Goal: Task Accomplishment & Management: Complete application form

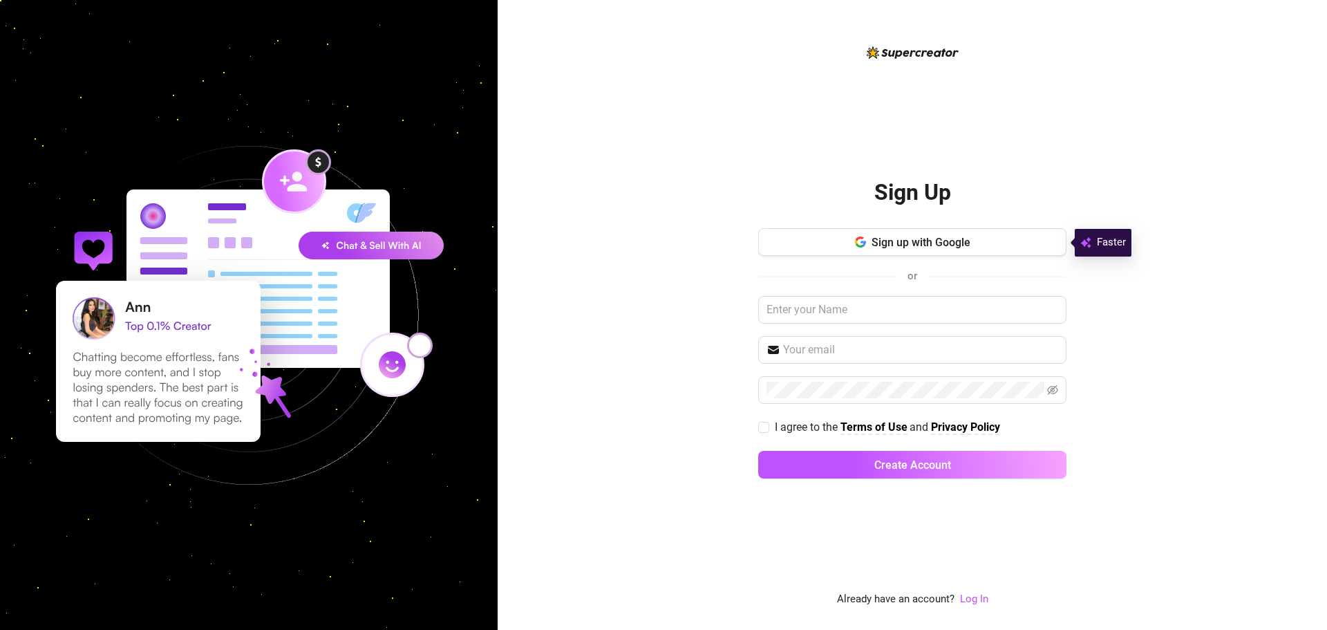
click at [991, 246] on button "Sign up with Google" at bounding box center [912, 242] width 308 height 28
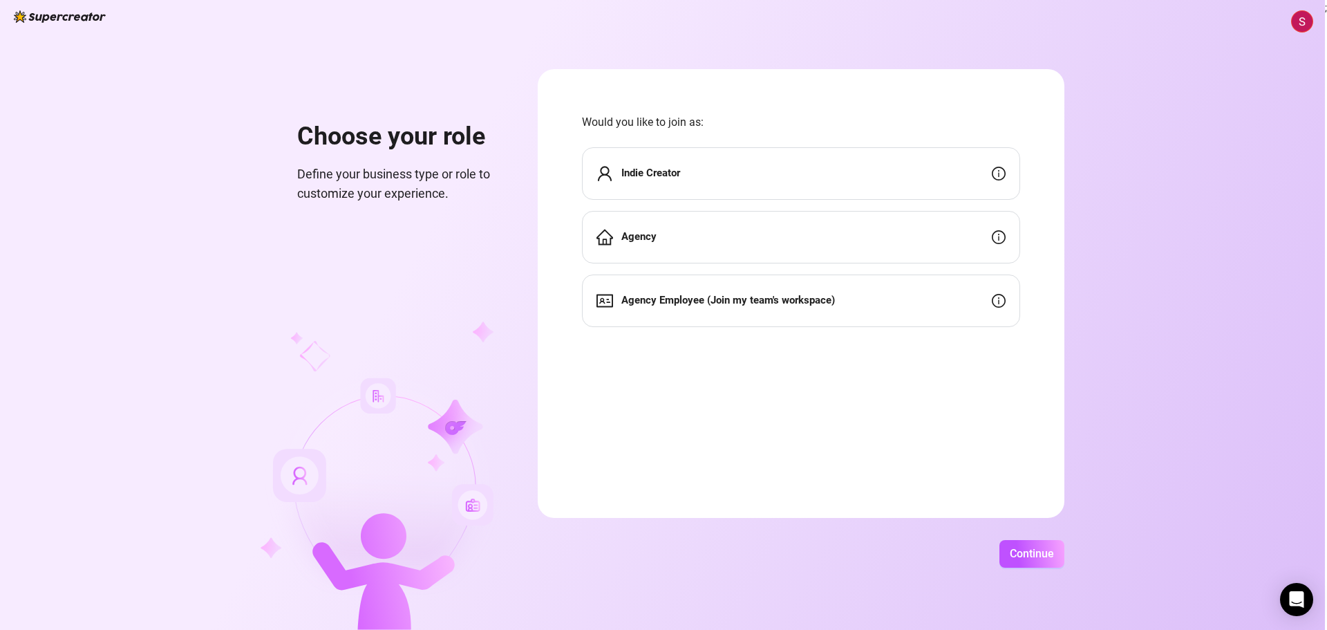
click at [710, 161] on div "Indie Creator" at bounding box center [801, 173] width 438 height 53
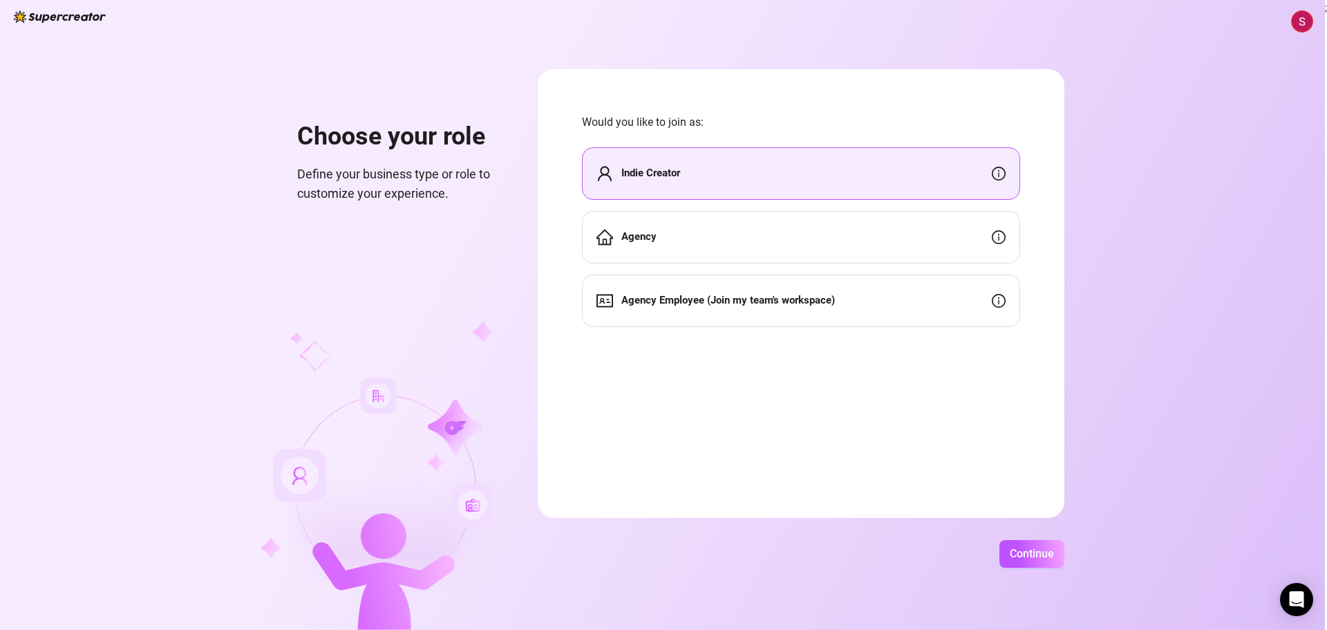
click at [734, 240] on div "Agency" at bounding box center [801, 237] width 438 height 53
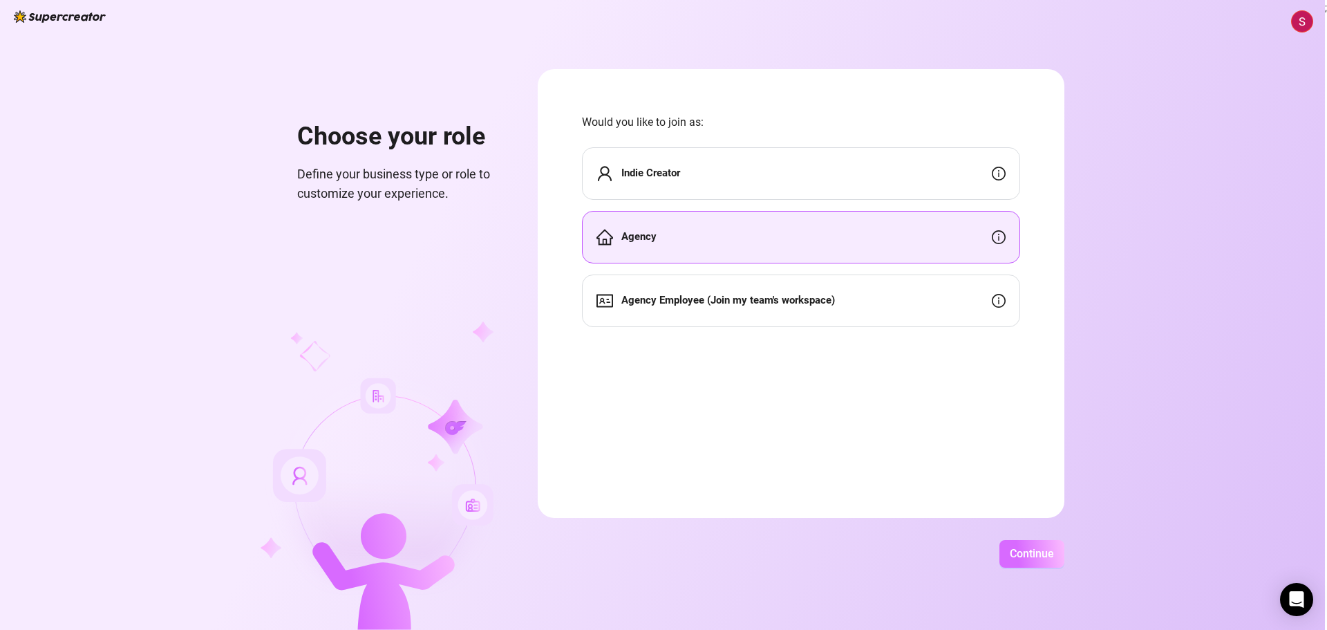
click at [1010, 547] on span "Continue" at bounding box center [1032, 553] width 44 height 13
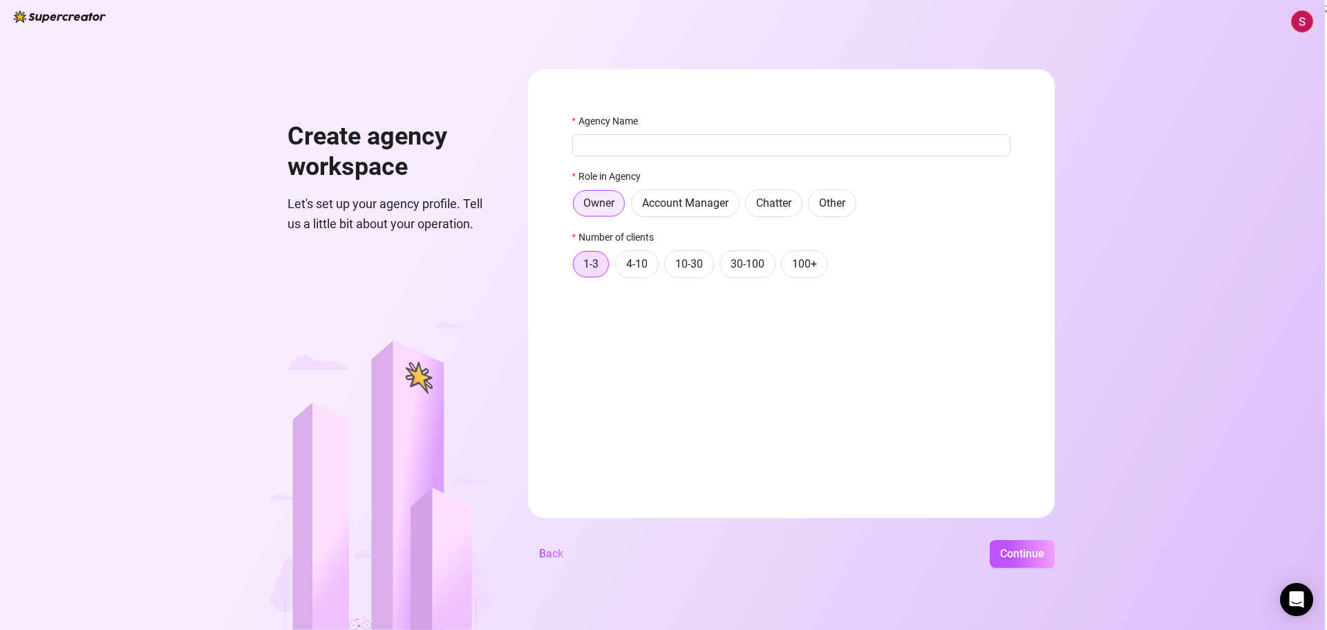
click at [592, 214] on label "Owner" at bounding box center [598, 203] width 53 height 28
click at [577, 207] on input "Owner" at bounding box center [577, 207] width 0 height 0
click at [610, 151] on input "Agency Name" at bounding box center [791, 145] width 438 height 22
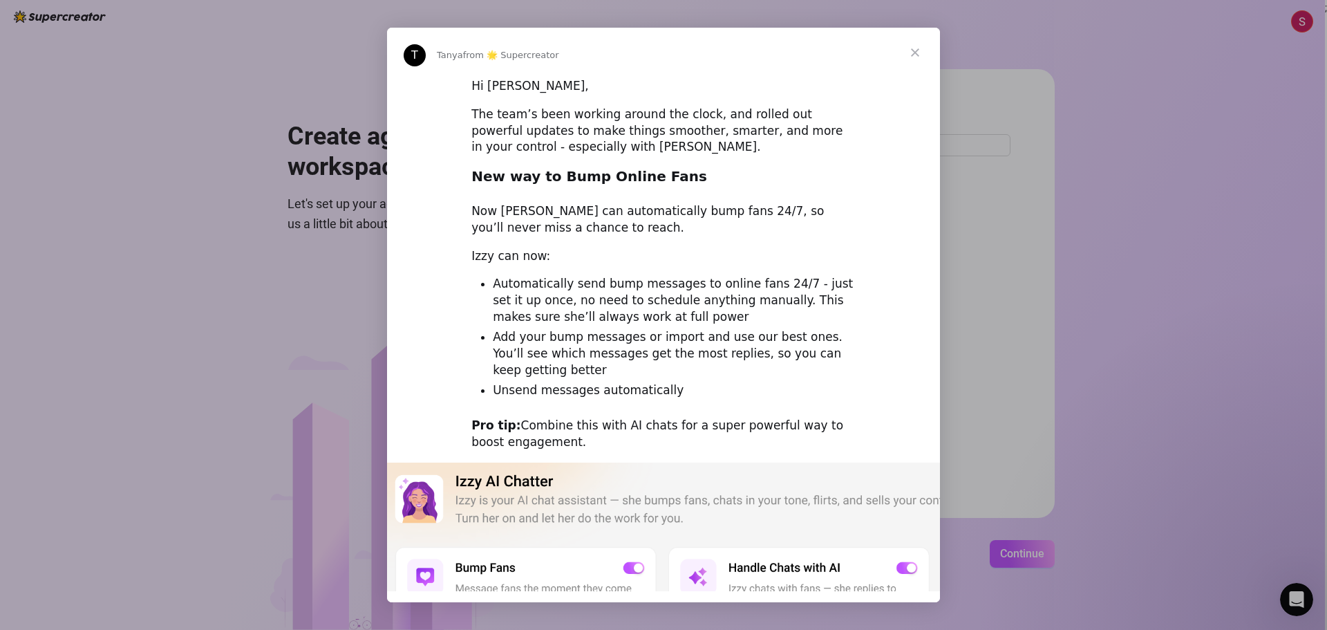
click at [917, 48] on span "Close" at bounding box center [916, 53] width 50 height 50
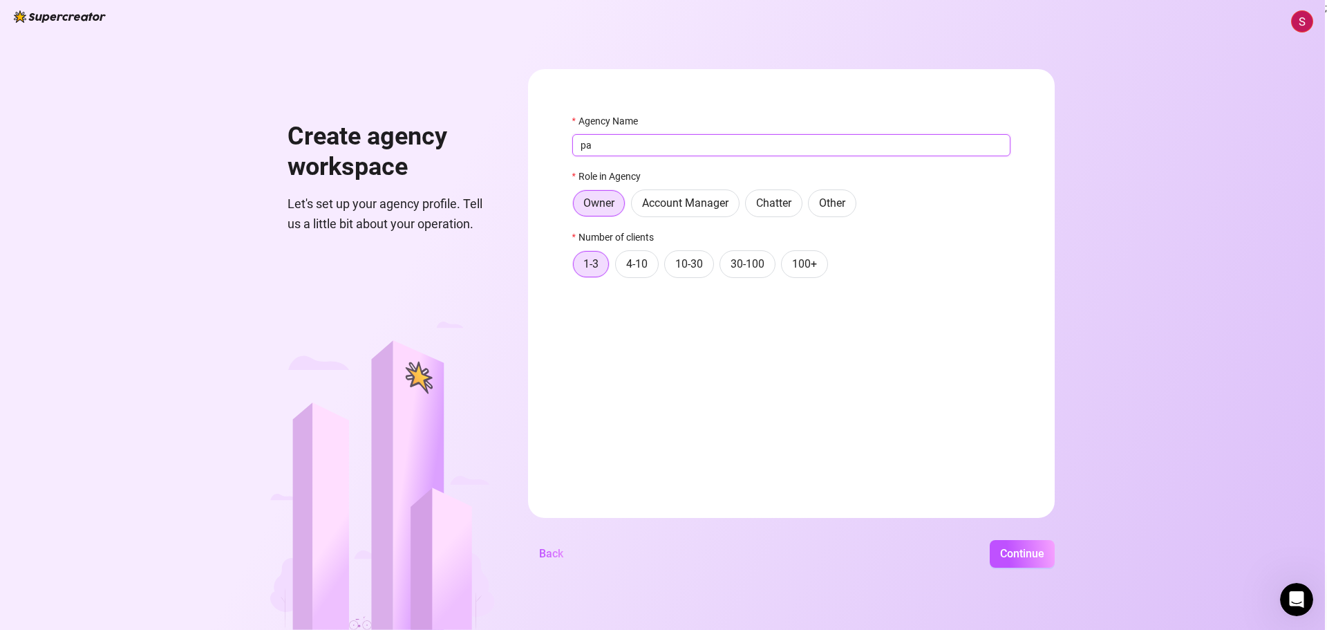
click at [669, 145] on input "pa" at bounding box center [791, 145] width 438 height 22
type input "pavlovv"
click at [990, 540] on button "Continue" at bounding box center [1022, 554] width 65 height 28
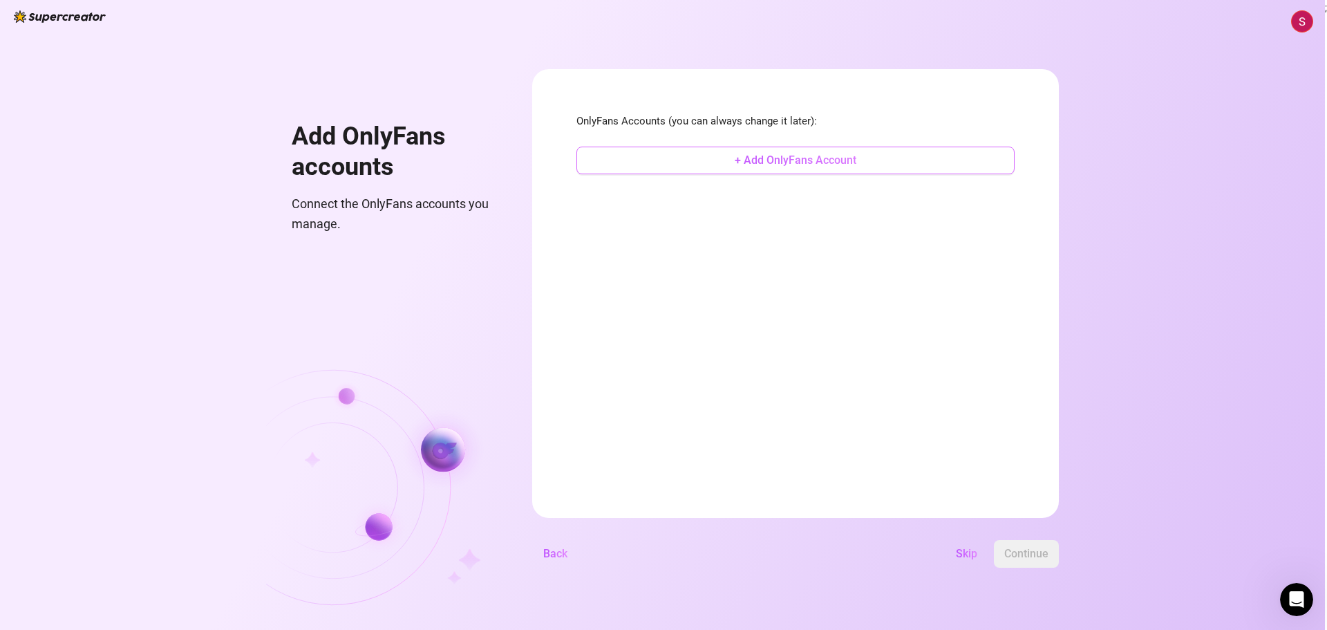
click at [794, 164] on span "+ Add OnlyFans Account" at bounding box center [796, 159] width 122 height 13
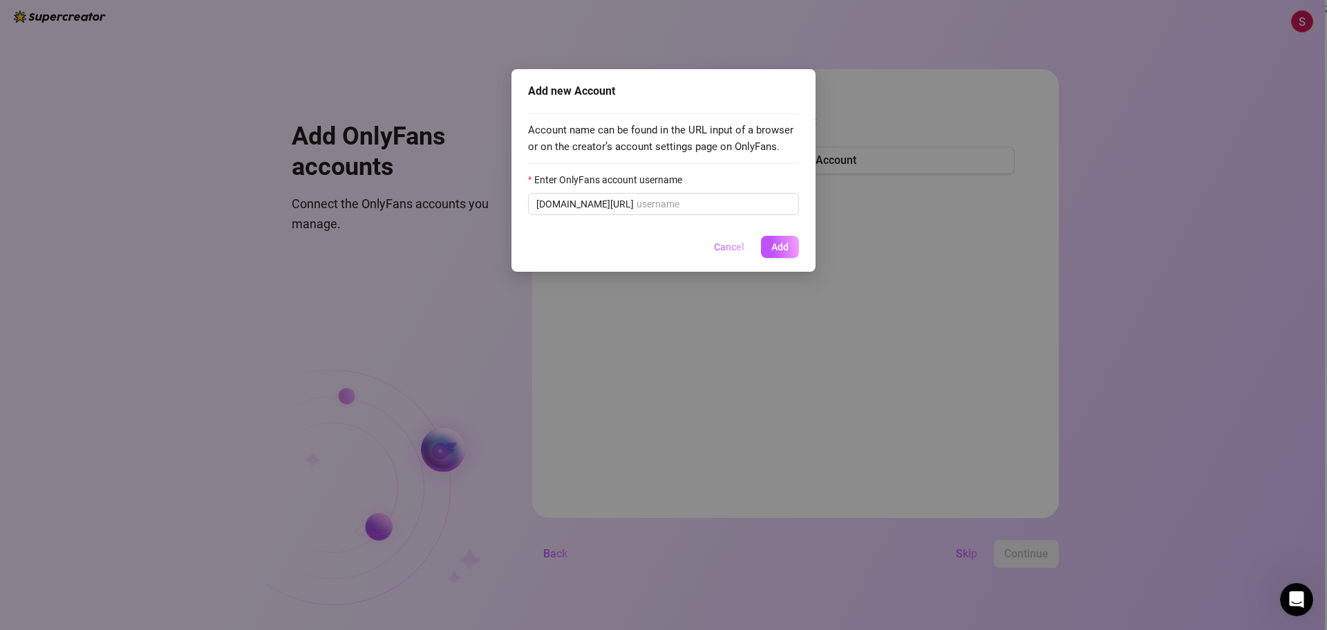
click at [732, 250] on span "Cancel" at bounding box center [729, 246] width 30 height 11
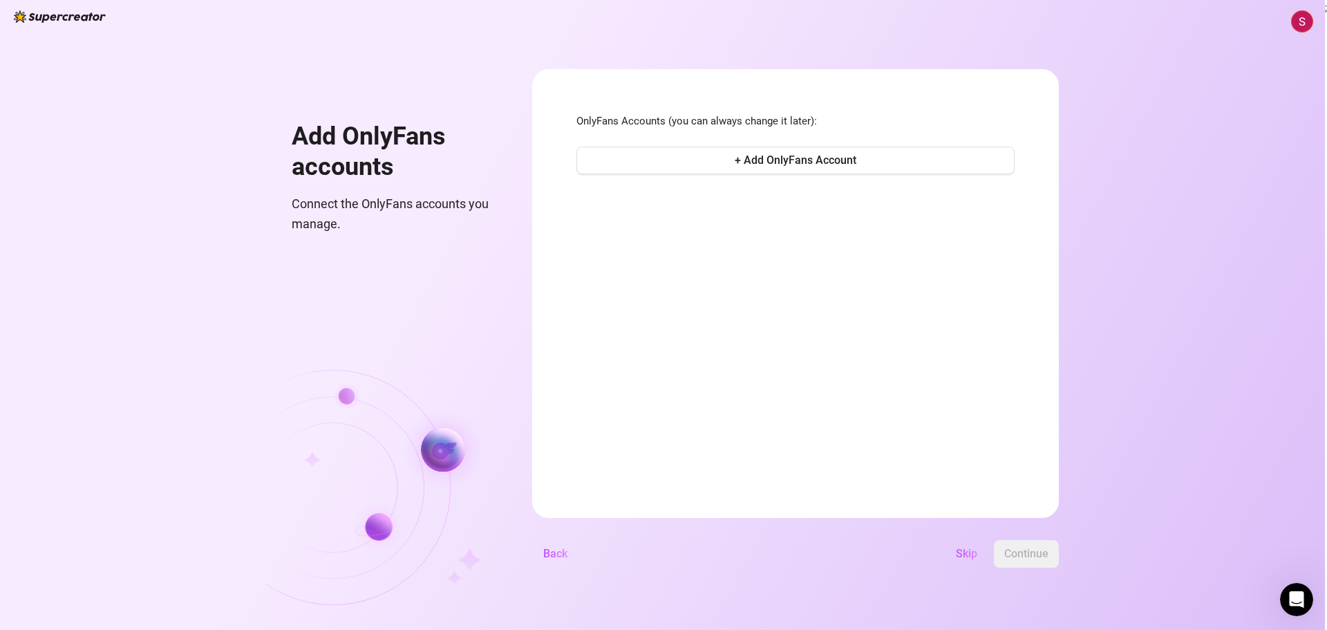
click at [960, 548] on span "Skip" at bounding box center [966, 553] width 21 height 13
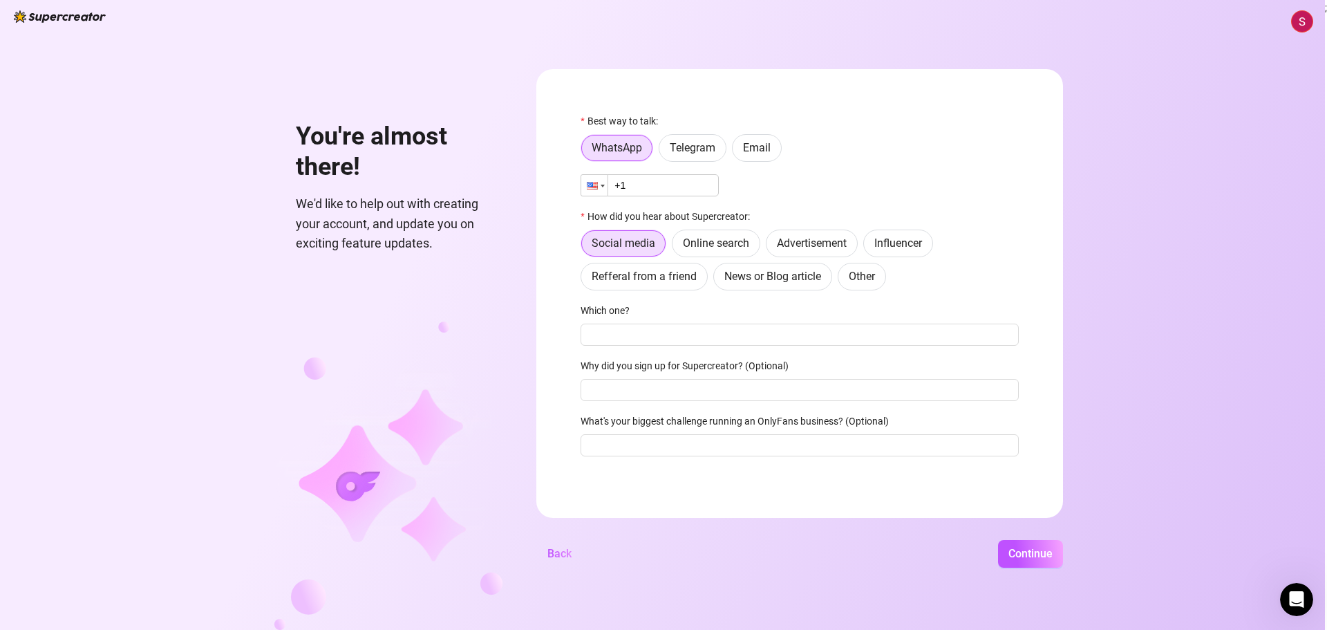
click at [590, 189] on div at bounding box center [592, 186] width 11 height 8
click at [756, 153] on span "Email" at bounding box center [757, 147] width 28 height 13
click at [736, 151] on input "Email" at bounding box center [736, 151] width 0 height 0
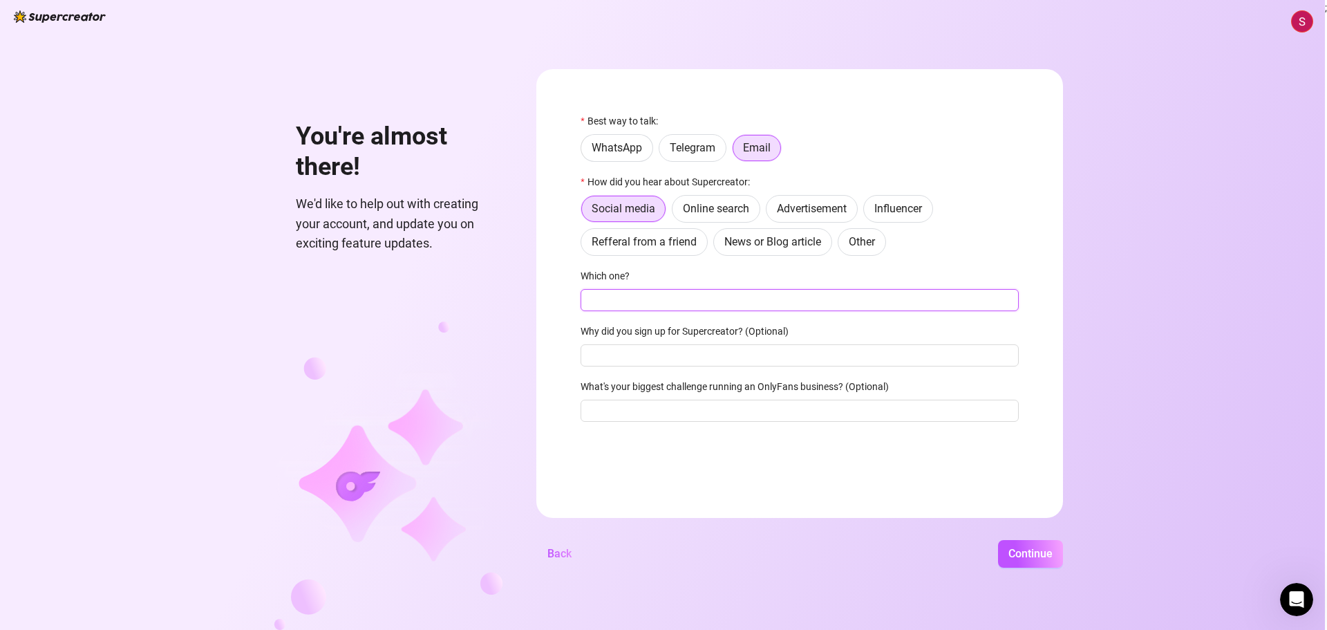
click at [677, 304] on input "Which one?" at bounding box center [800, 300] width 438 height 22
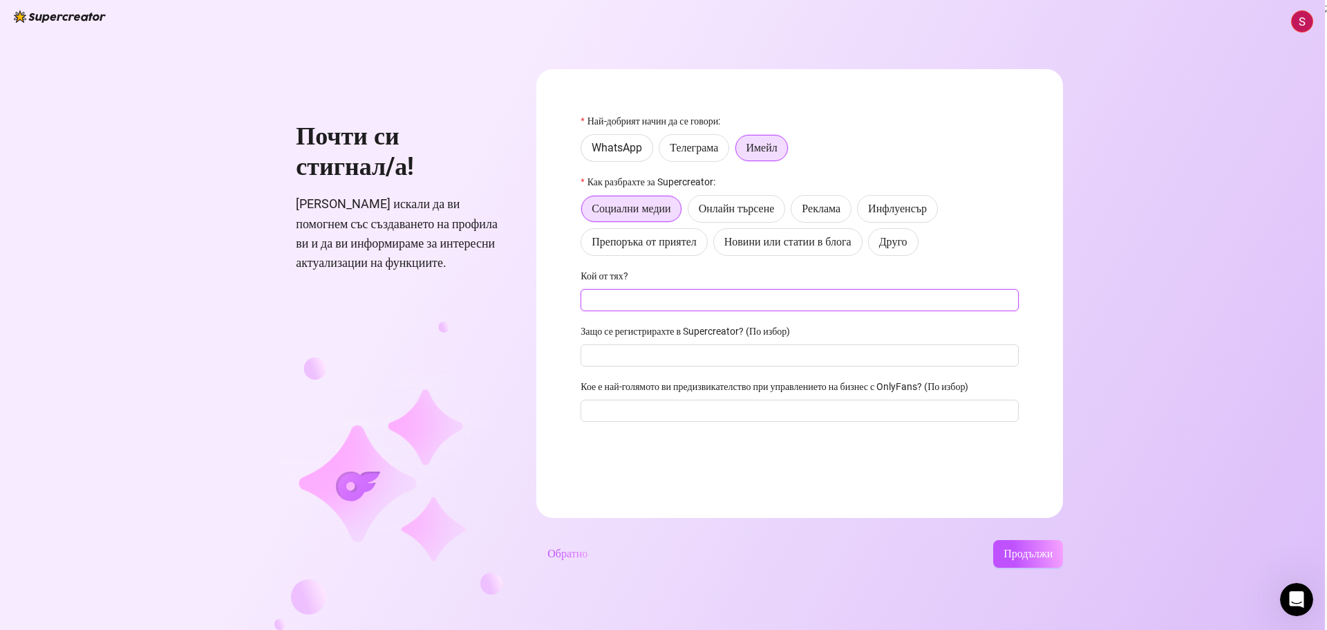
click at [675, 300] on input "Кой от тях?" at bounding box center [800, 300] width 438 height 22
click at [897, 216] on label "Инфлуенсър" at bounding box center [897, 209] width 81 height 28
click at [861, 212] on input "Инфлуенсър" at bounding box center [861, 212] width 0 height 0
click at [653, 215] on font "Социални медии" at bounding box center [631, 208] width 79 height 13
click at [585, 212] on input "Социални медии" at bounding box center [585, 212] width 0 height 0
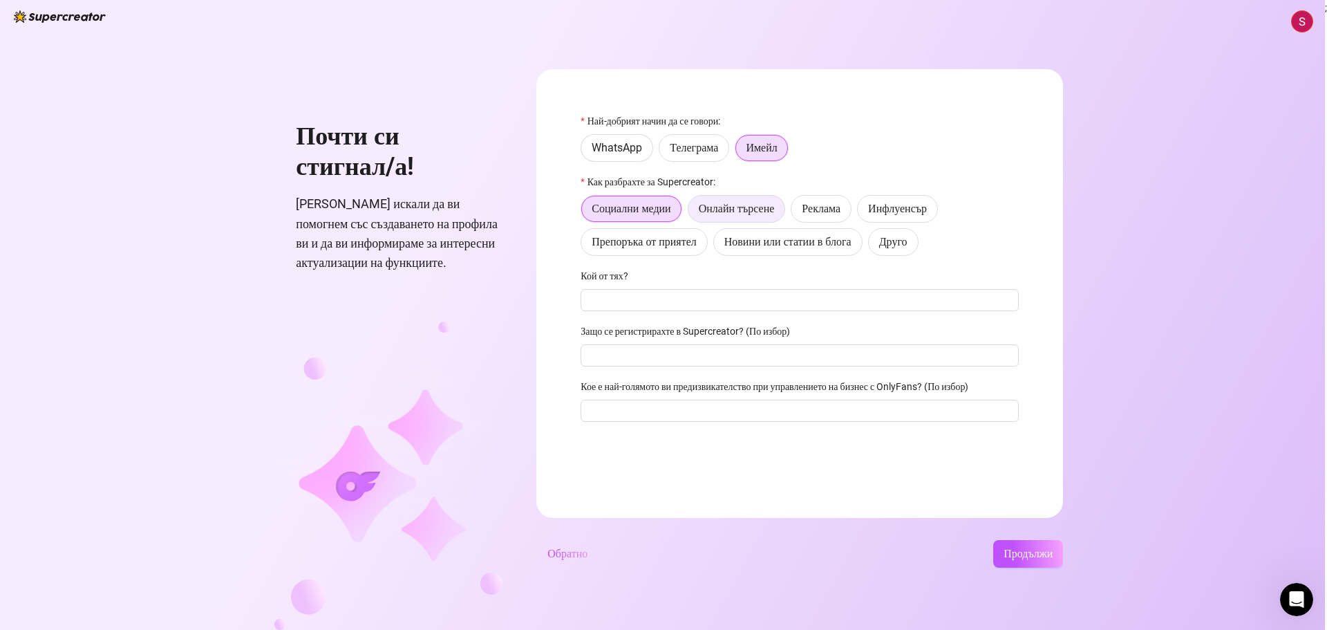
click at [762, 215] on font "Онлайн търсене" at bounding box center [737, 208] width 76 height 13
click at [692, 212] on input "Онлайн търсене" at bounding box center [692, 212] width 0 height 0
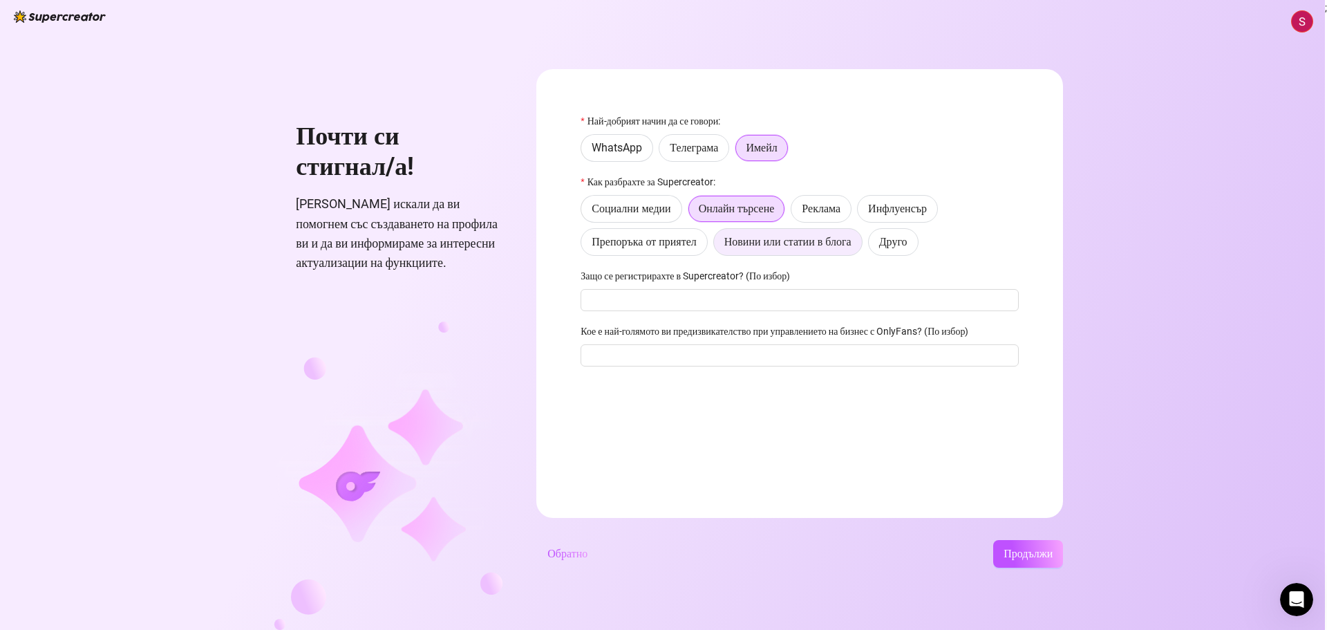
click at [752, 241] on font "Новини или статии в блога" at bounding box center [788, 241] width 127 height 13
click at [718, 245] on input "Новини или статии в блога" at bounding box center [718, 245] width 0 height 0
click at [689, 248] on font "Препоръка от приятел" at bounding box center [644, 241] width 104 height 13
click at [585, 245] on input "Препоръка от приятел" at bounding box center [585, 245] width 0 height 0
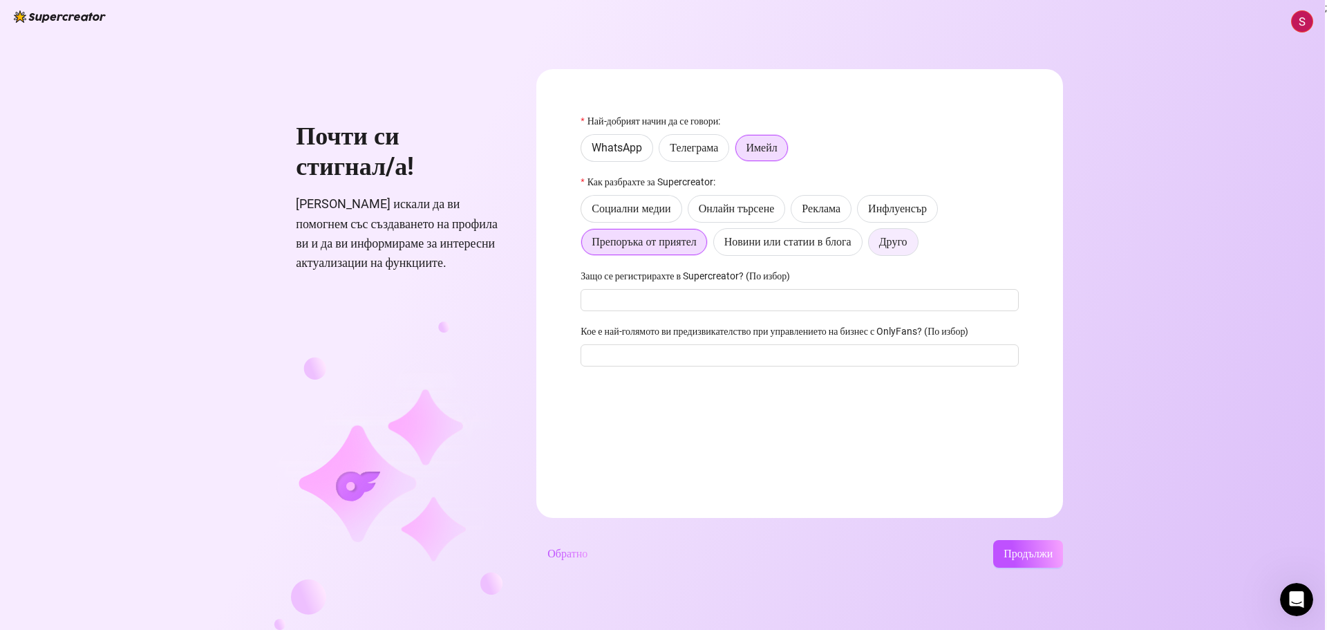
click at [886, 241] on font "Друго" at bounding box center [893, 241] width 28 height 13
click at [873, 245] on input "Друго" at bounding box center [873, 245] width 0 height 0
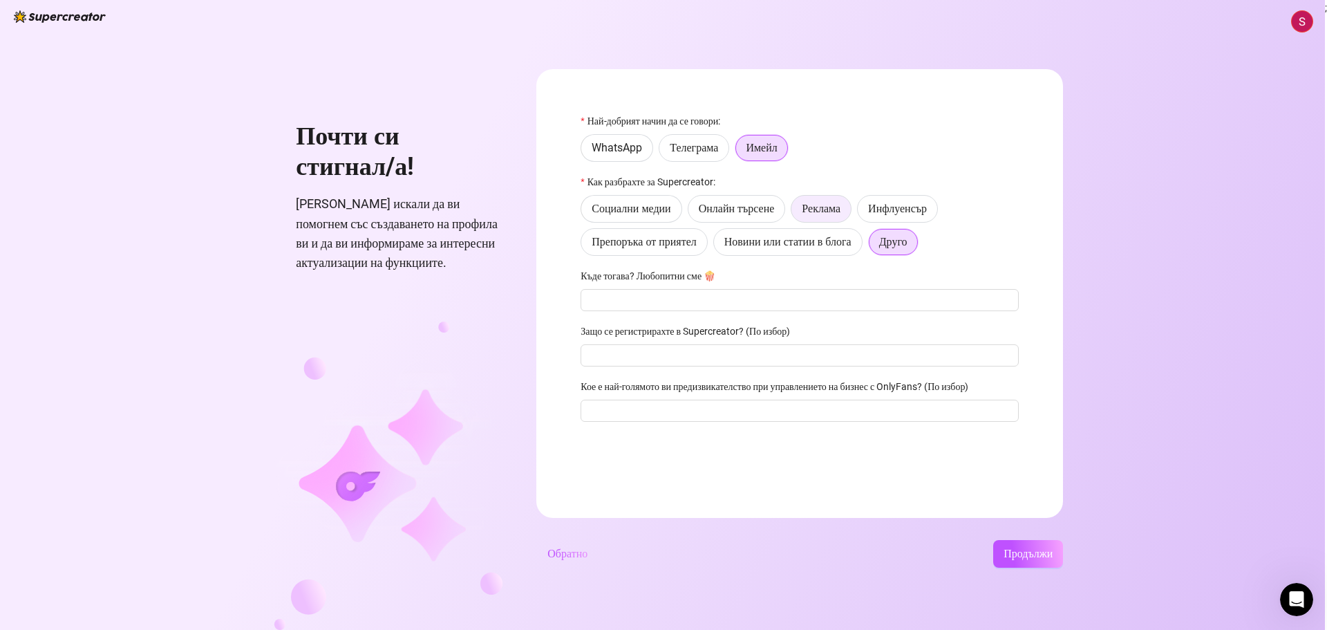
click at [826, 216] on label "Реклама" at bounding box center [821, 209] width 61 height 28
click at [795, 212] on input "Реклама" at bounding box center [795, 212] width 0 height 0
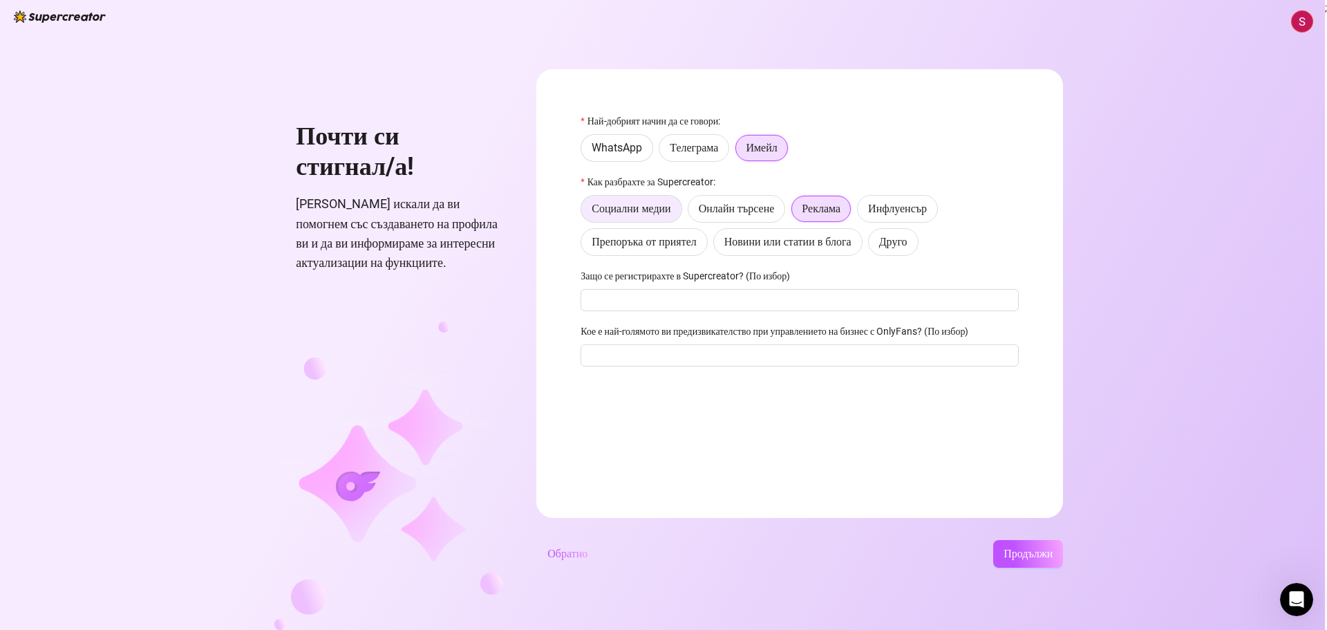
click at [644, 221] on label "Социални медии" at bounding box center [631, 209] width 101 height 28
click at [585, 212] on input "Социални медии" at bounding box center [585, 212] width 0 height 0
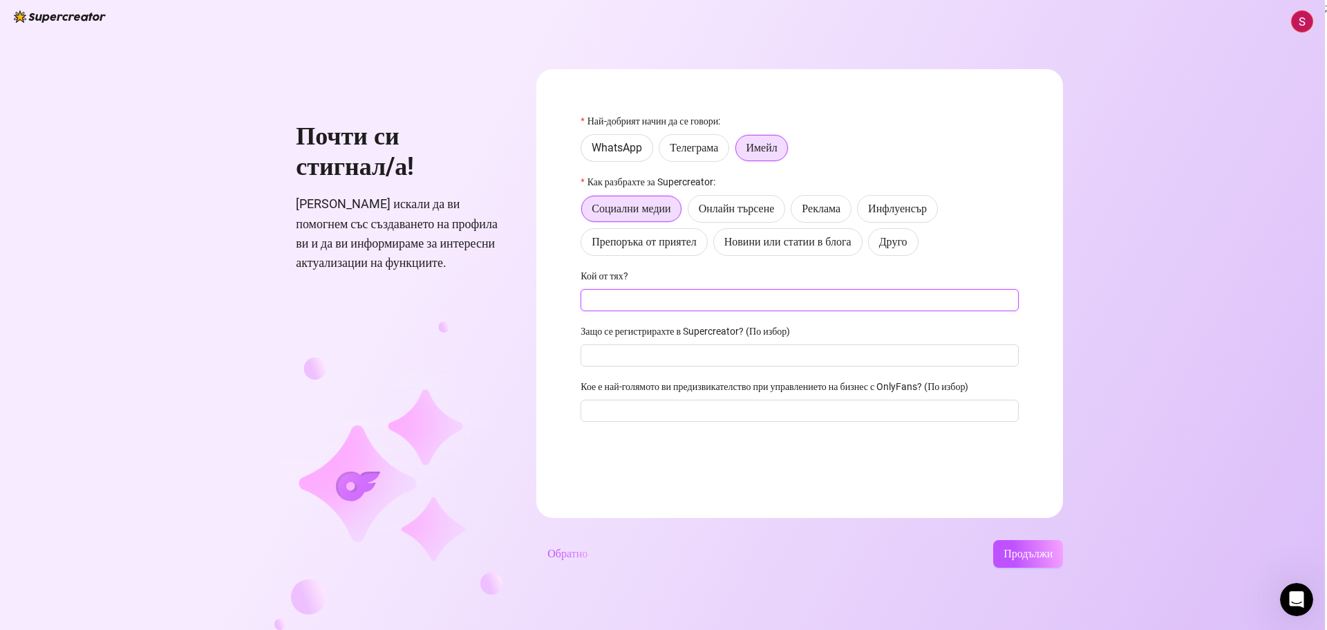
click at [662, 301] on input "Кой от тях?" at bounding box center [800, 300] width 438 height 22
type input "YouTube"
click at [1050, 550] on font "Продължи" at bounding box center [1028, 553] width 49 height 13
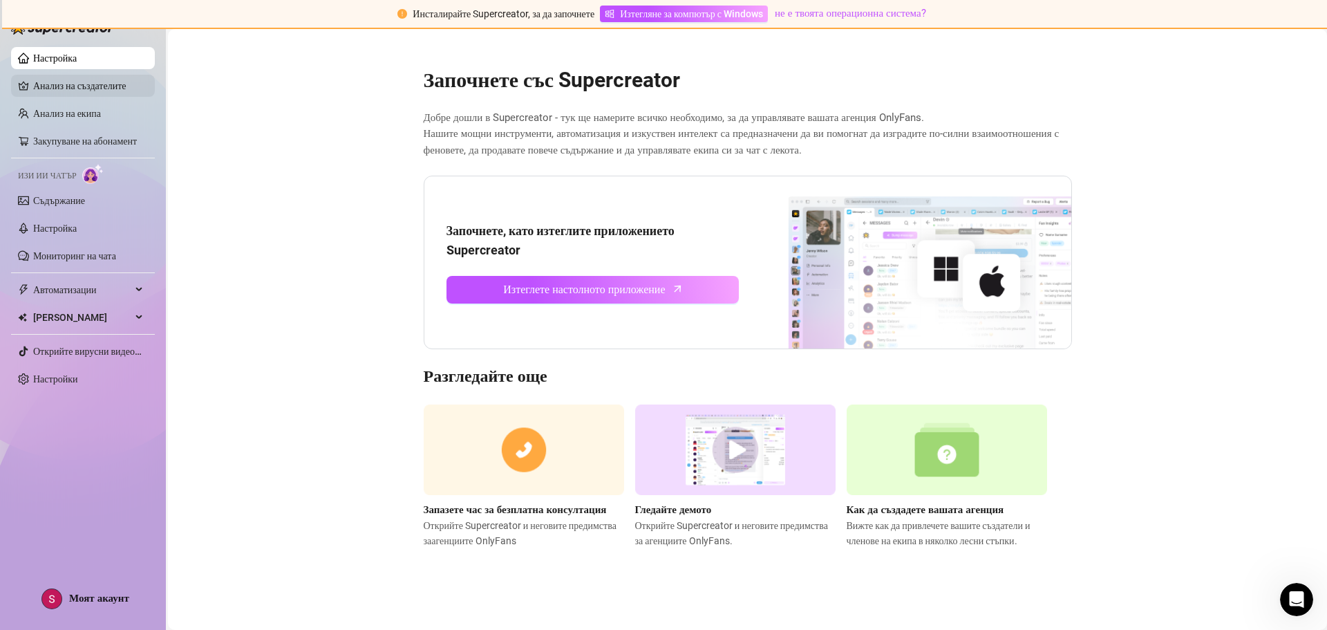
click at [84, 83] on link "Анализ на създателите" at bounding box center [88, 86] width 111 height 22
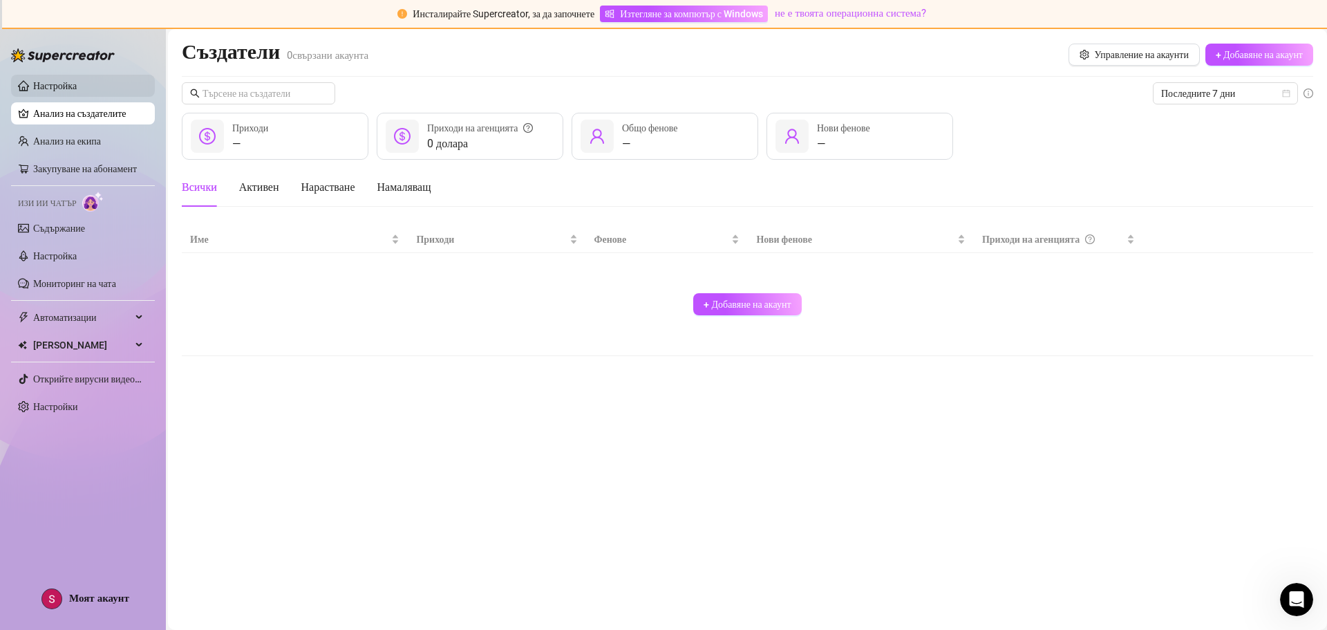
click at [51, 86] on link "Настройка" at bounding box center [55, 85] width 44 height 11
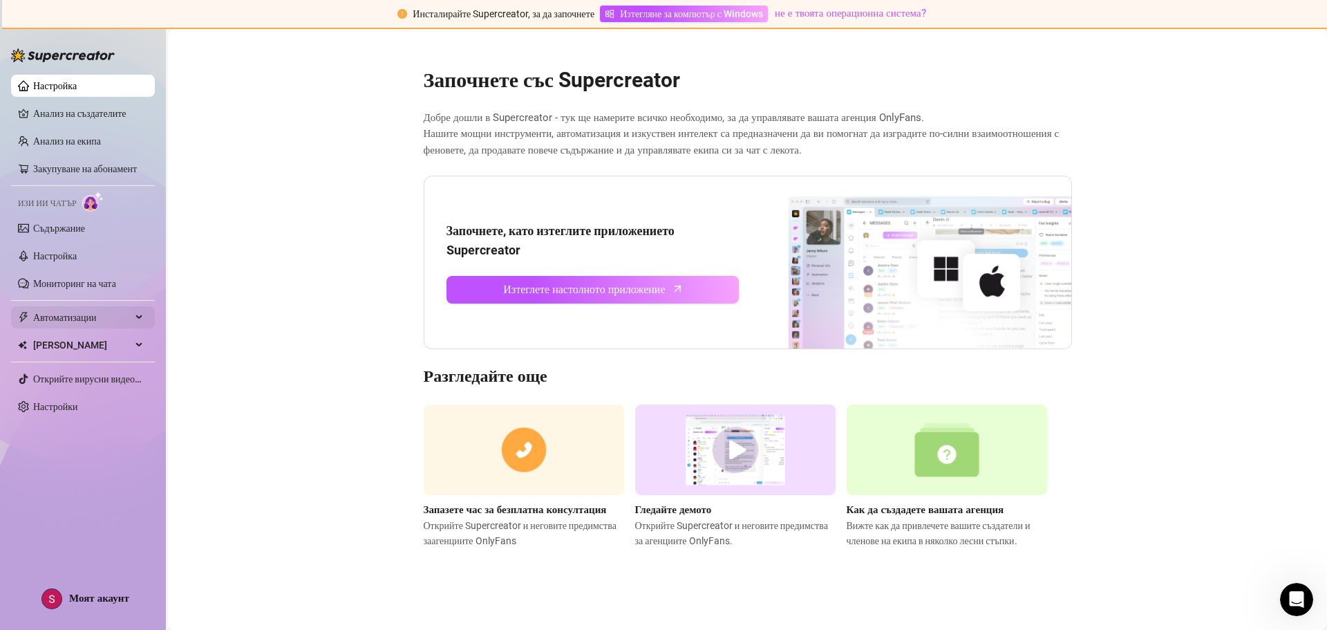
click at [80, 308] on span "Автоматизации" at bounding box center [82, 317] width 98 height 22
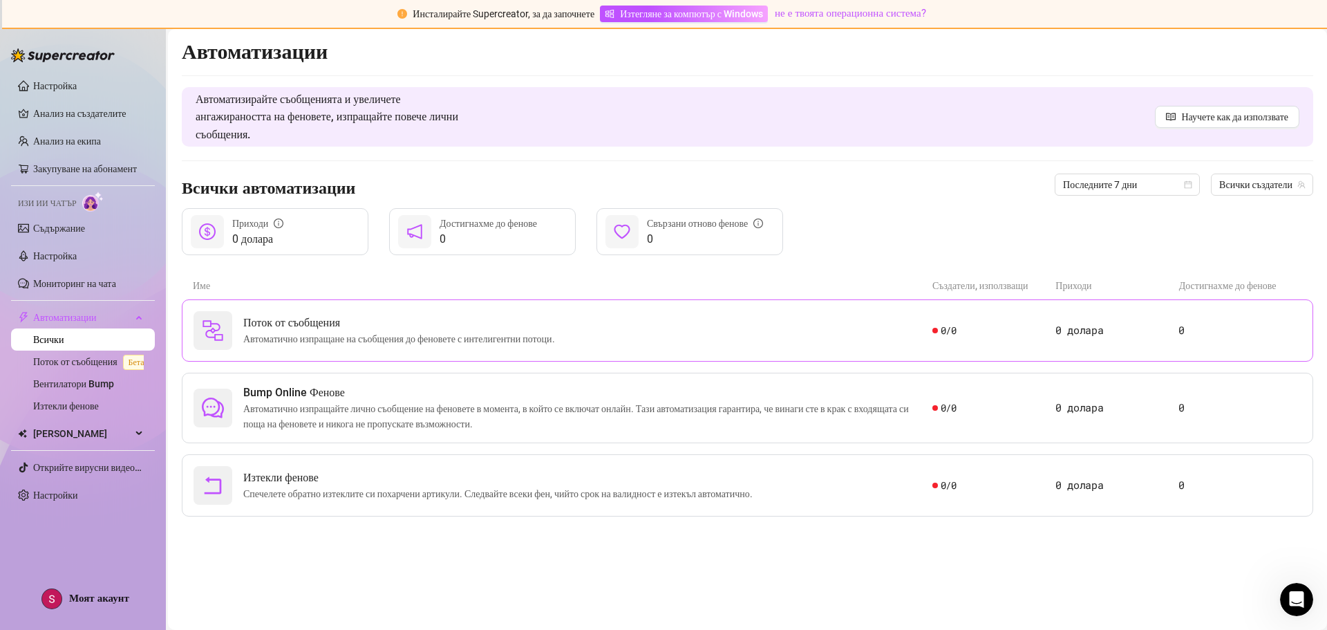
click at [426, 321] on span "Поток от съобщения" at bounding box center [401, 323] width 317 height 17
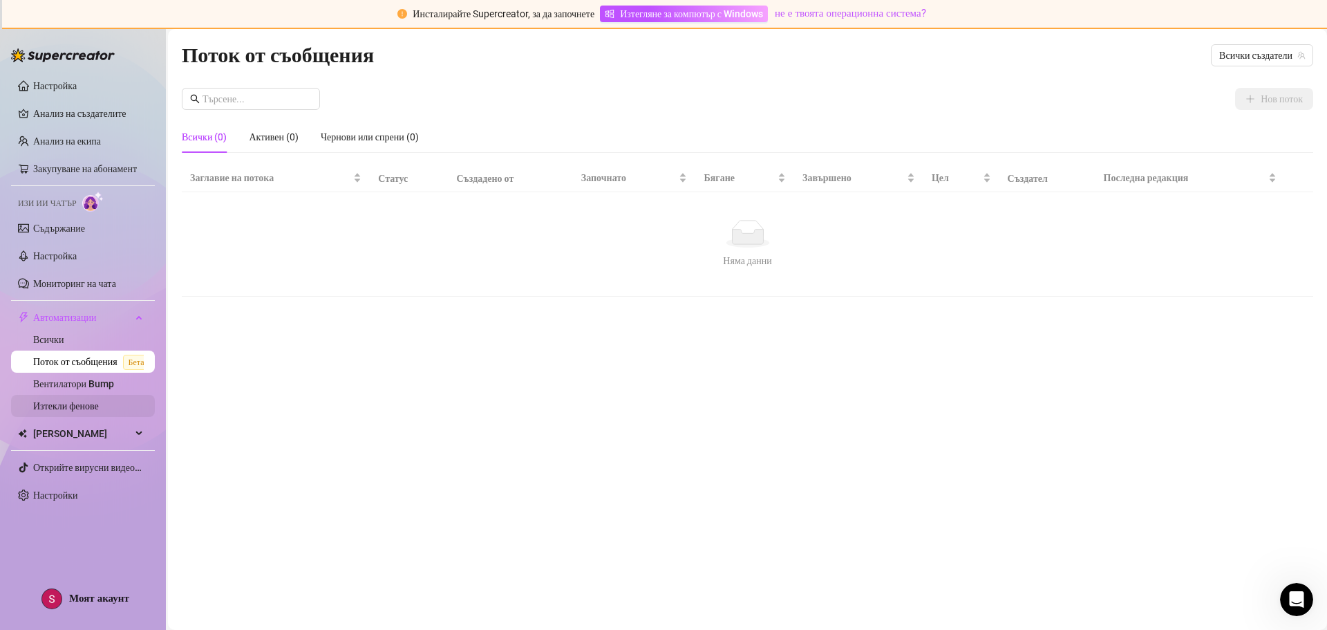
click at [86, 404] on link "Изтекли фенове" at bounding box center [66, 405] width 66 height 11
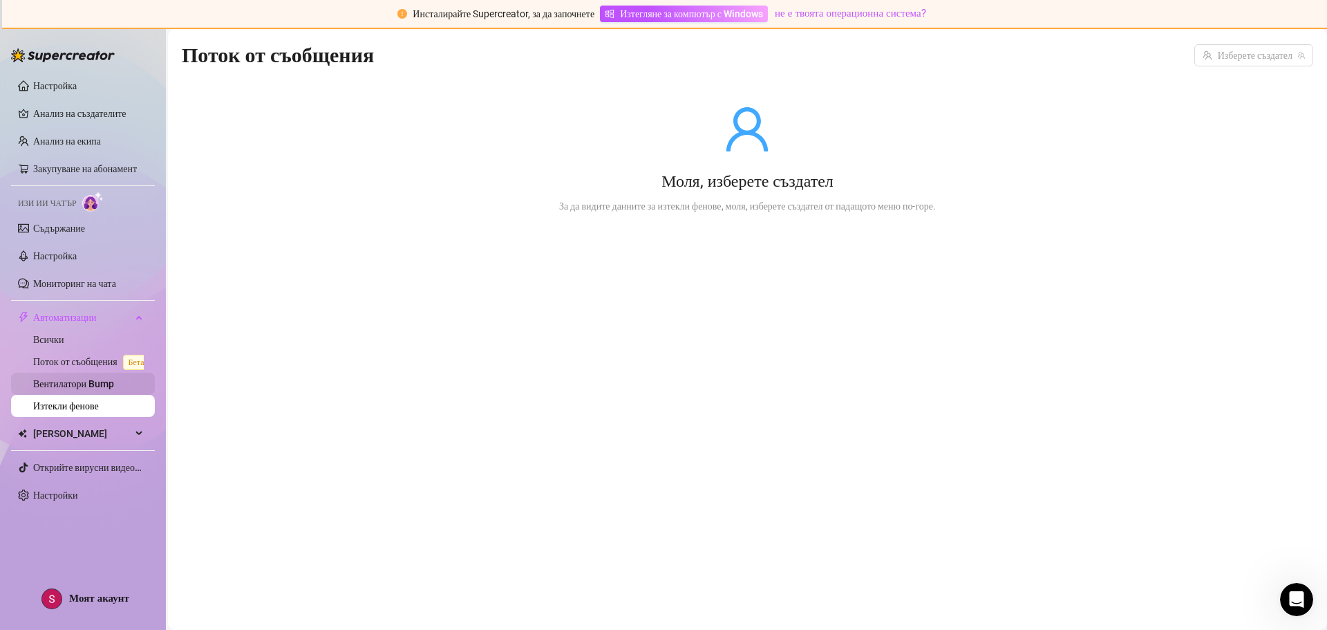
click at [69, 378] on link "Вентилатори Bump" at bounding box center [73, 383] width 81 height 11
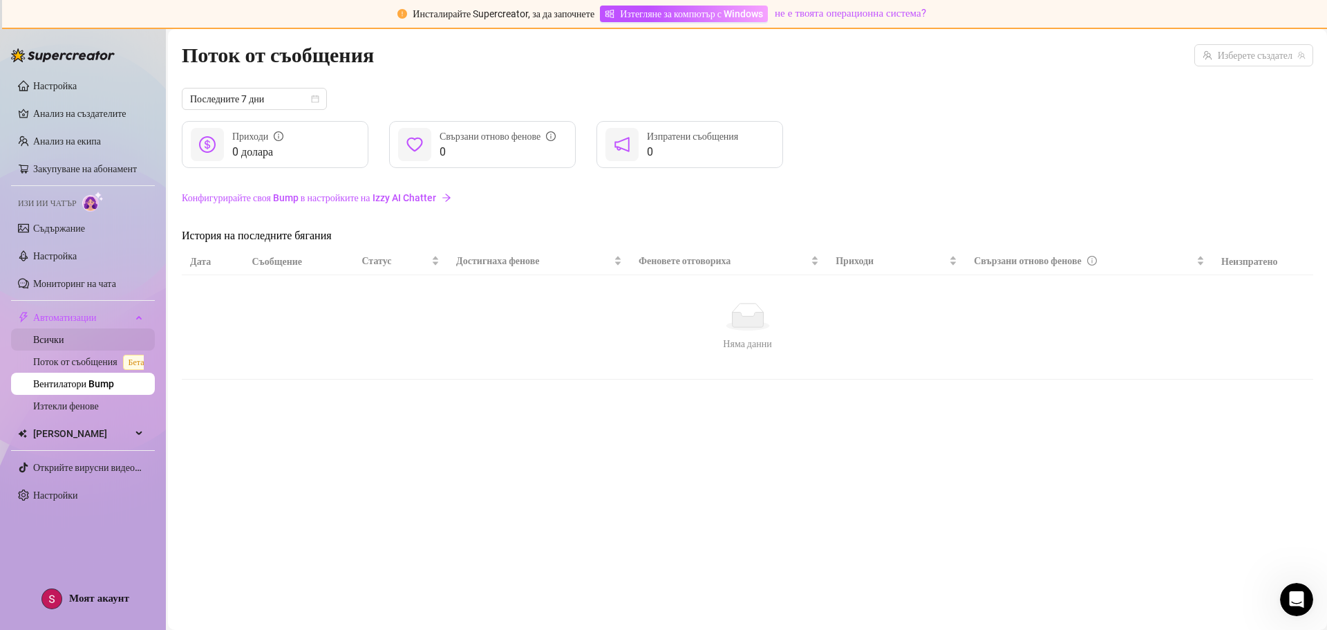
click at [64, 337] on link "Всички" at bounding box center [48, 339] width 30 height 11
